Goal: Information Seeking & Learning: Learn about a topic

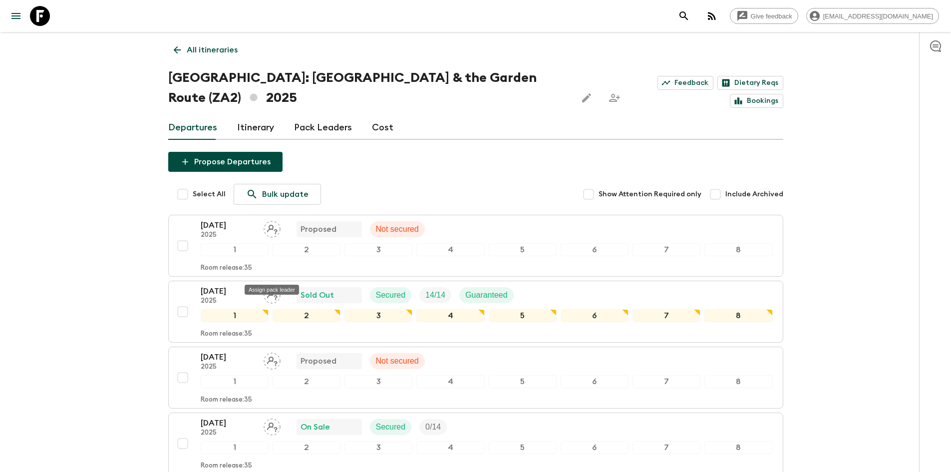
click at [246, 277] on div "Assign pack leader" at bounding box center [272, 286] width 56 height 18
click at [557, 285] on div "[DATE] 2025 Sold Out Secured 14 / 14 Guaranteed" at bounding box center [487, 295] width 572 height 20
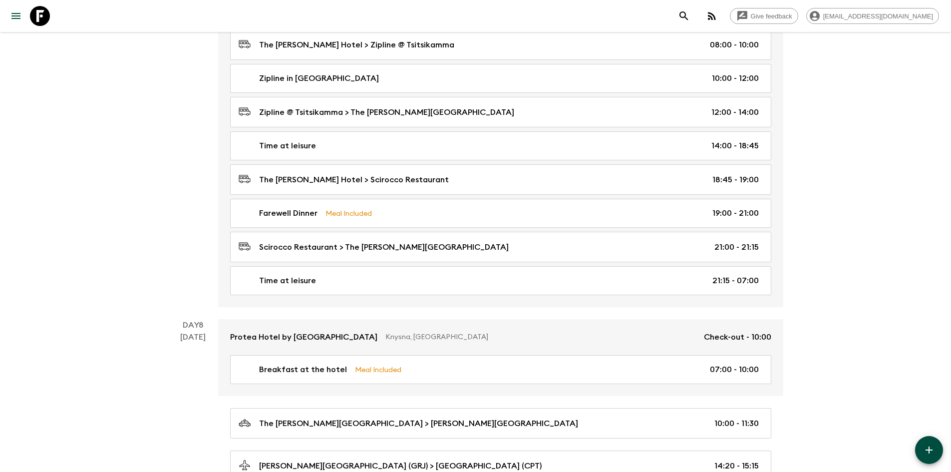
scroll to position [2220, 0]
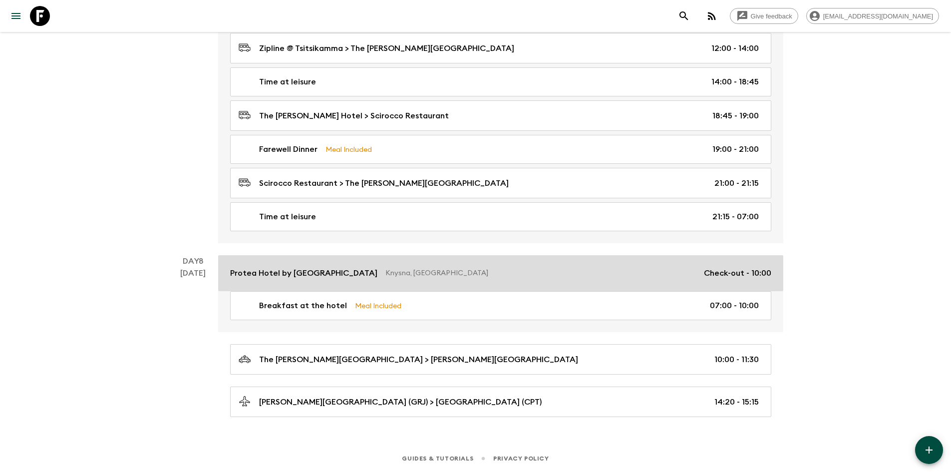
click at [316, 271] on p "Protea Hotel by [GEOGRAPHIC_DATA]" at bounding box center [303, 273] width 147 height 12
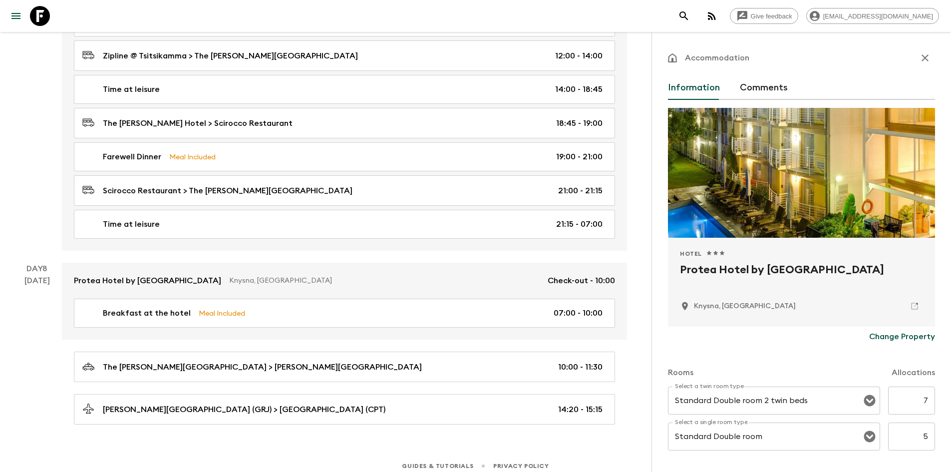
scroll to position [2220, 0]
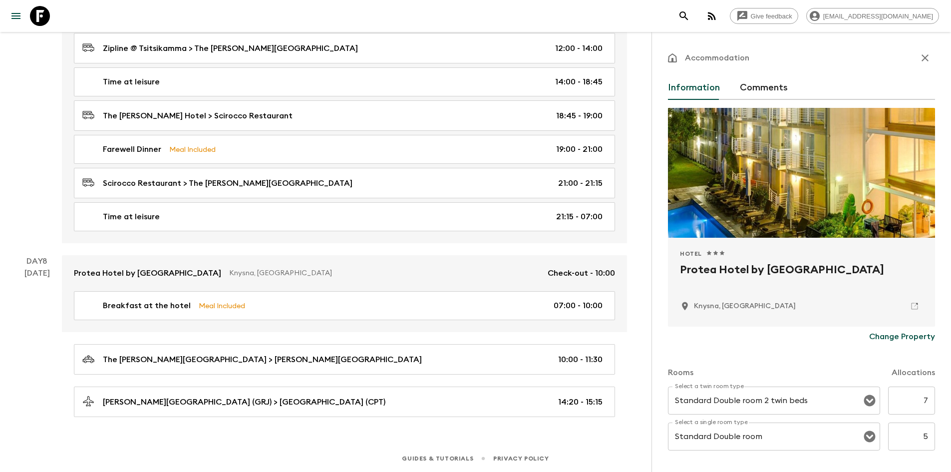
click at [54, 363] on div "Day 8 31 Oct" at bounding box center [37, 336] width 50 height 162
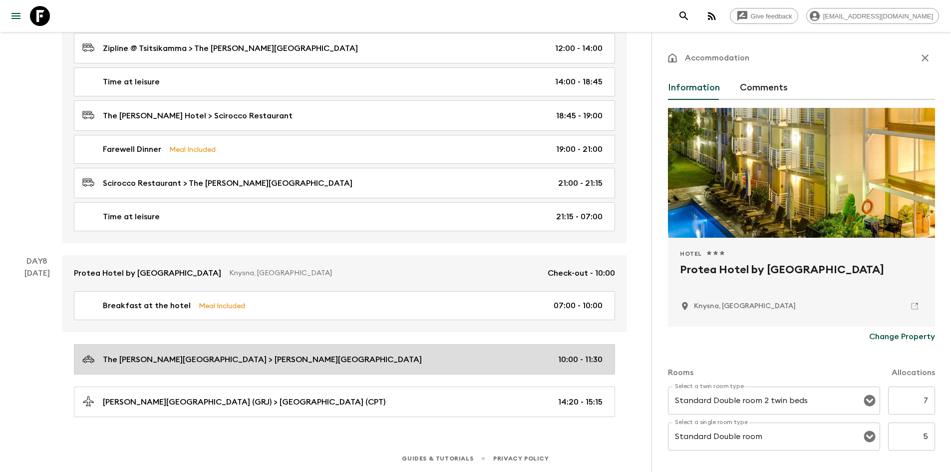
click at [156, 358] on p "The Rex Hotel > George Airport" at bounding box center [262, 359] width 319 height 12
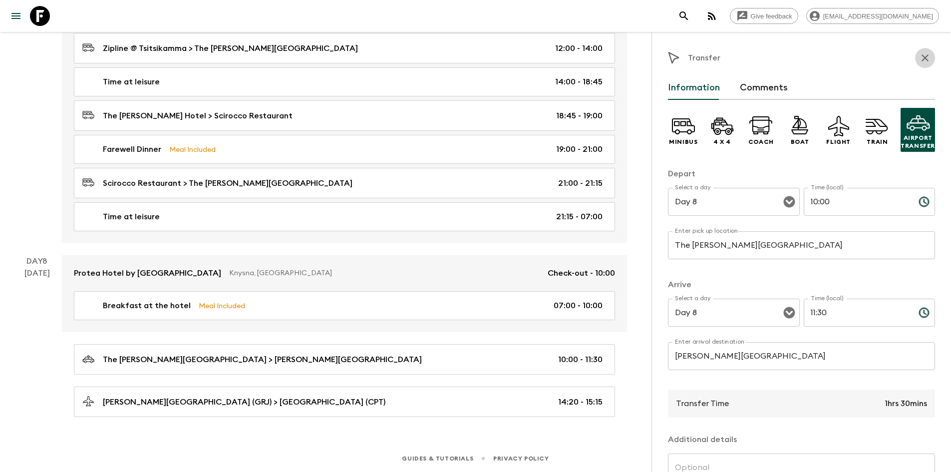
click at [921, 57] on icon "button" at bounding box center [924, 57] width 7 height 7
